Goal: Transaction & Acquisition: Purchase product/service

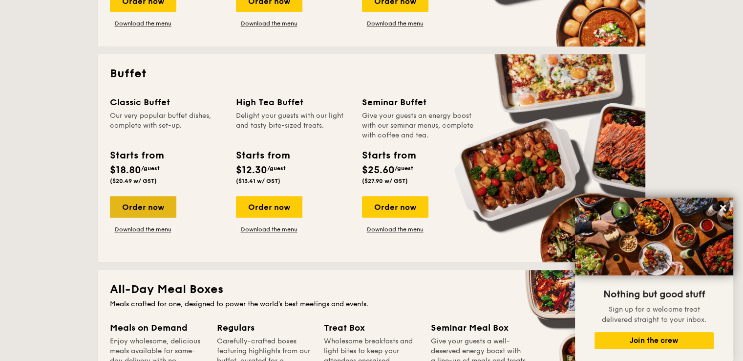
scroll to position [390, 0]
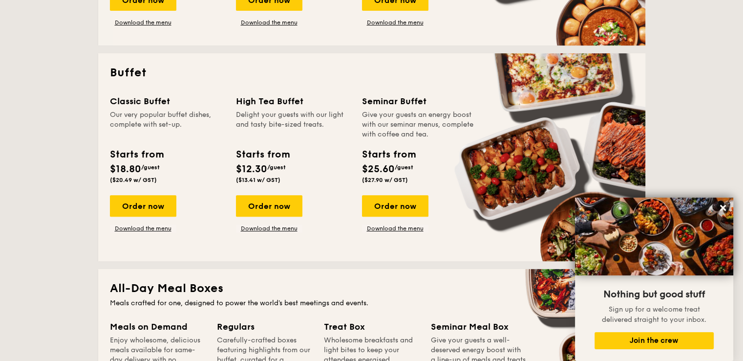
drag, startPoint x: 159, startPoint y: 201, endPoint x: 150, endPoint y: 255, distance: 53.9
click at [150, 255] on div "Buffet Classic Buffet Our very popular buffet dishes, complete with set-up. Sta…" at bounding box center [371, 157] width 547 height 208
click at [147, 215] on div "Order now" at bounding box center [143, 205] width 66 height 21
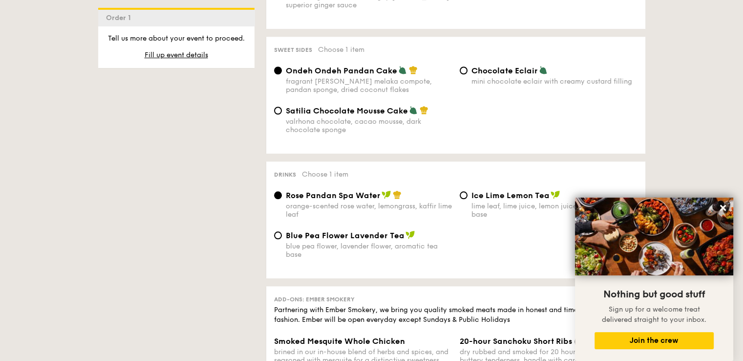
scroll to position [862, 0]
